Goal: Transaction & Acquisition: Book appointment/travel/reservation

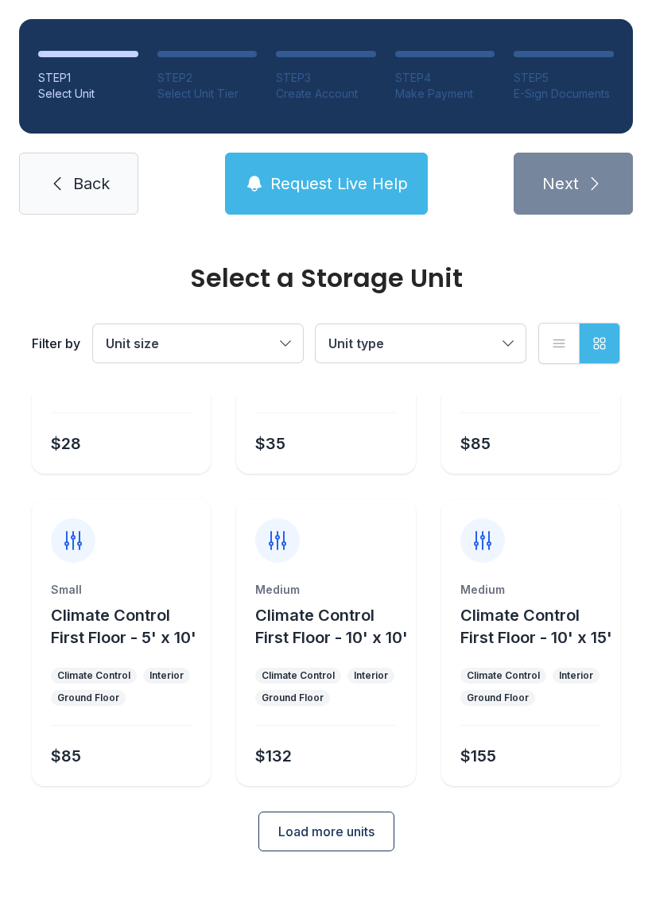
scroll to position [211, 0]
click at [544, 582] on div "Medium Climate Control First Floor - 10' x 15' Climate Control Interior Ground …" at bounding box center [530, 643] width 179 height 287
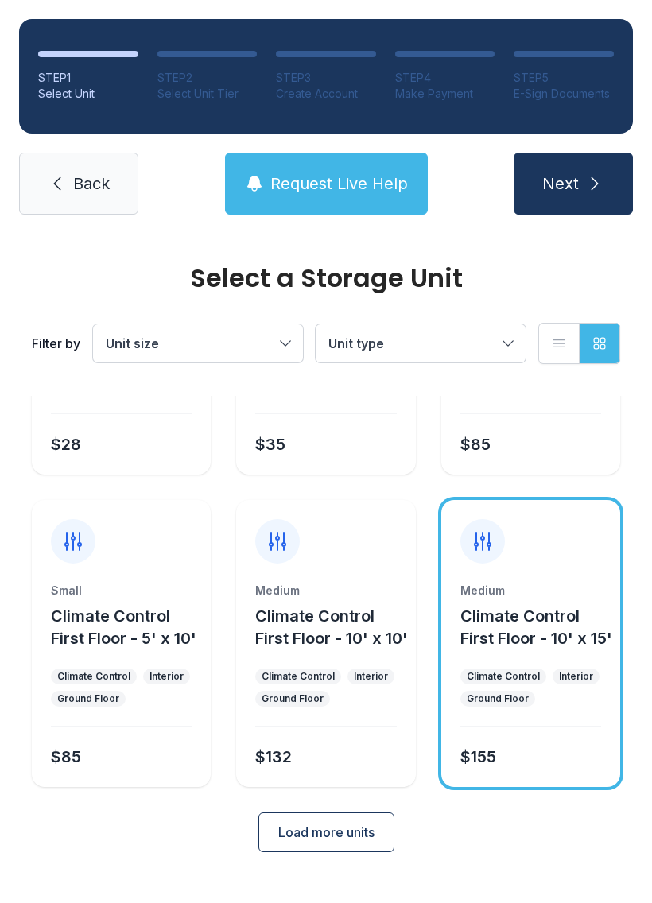
click at [356, 842] on span "Load more units" at bounding box center [326, 832] width 96 height 19
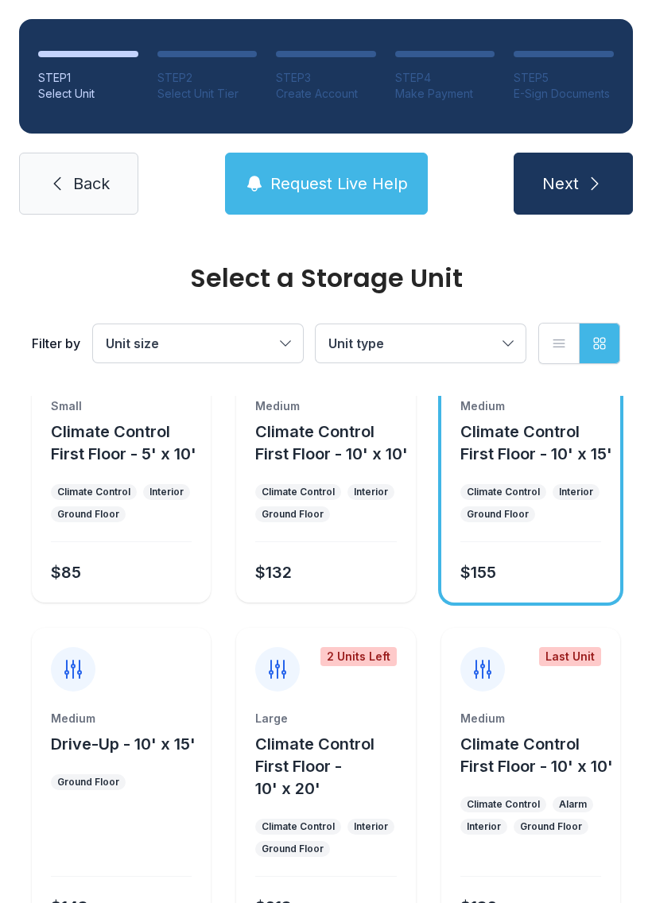
scroll to position [387, 0]
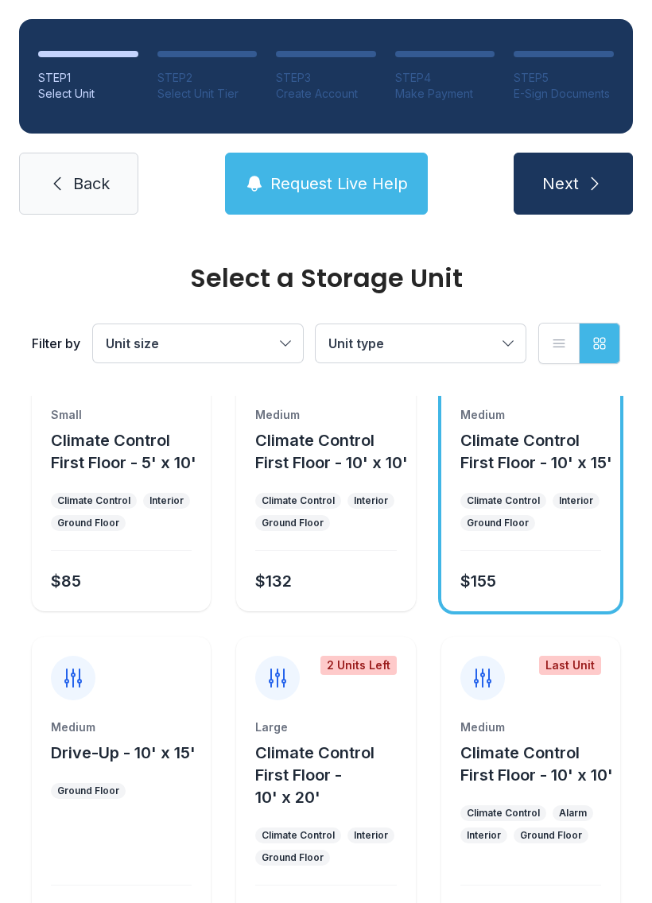
click at [552, 531] on ul "Climate Control Interior Ground Floor" at bounding box center [530, 512] width 141 height 38
click at [556, 168] on button "Next" at bounding box center [572, 184] width 119 height 62
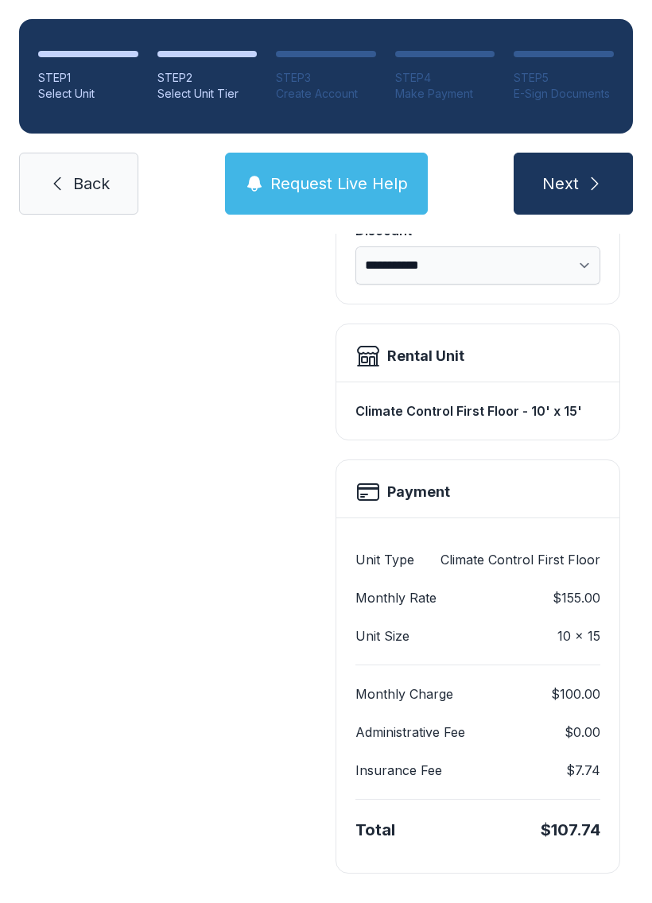
scroll to position [344, 0]
click at [99, 181] on span "Back" at bounding box center [91, 183] width 37 height 22
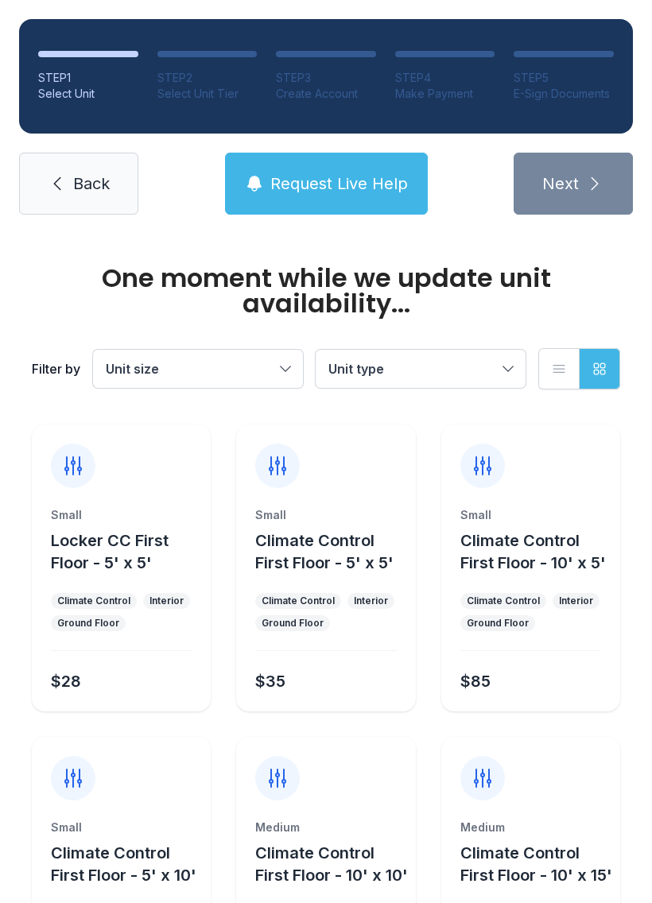
click at [91, 178] on span "Back" at bounding box center [91, 183] width 37 height 22
